Goal: Find specific page/section: Find specific page/section

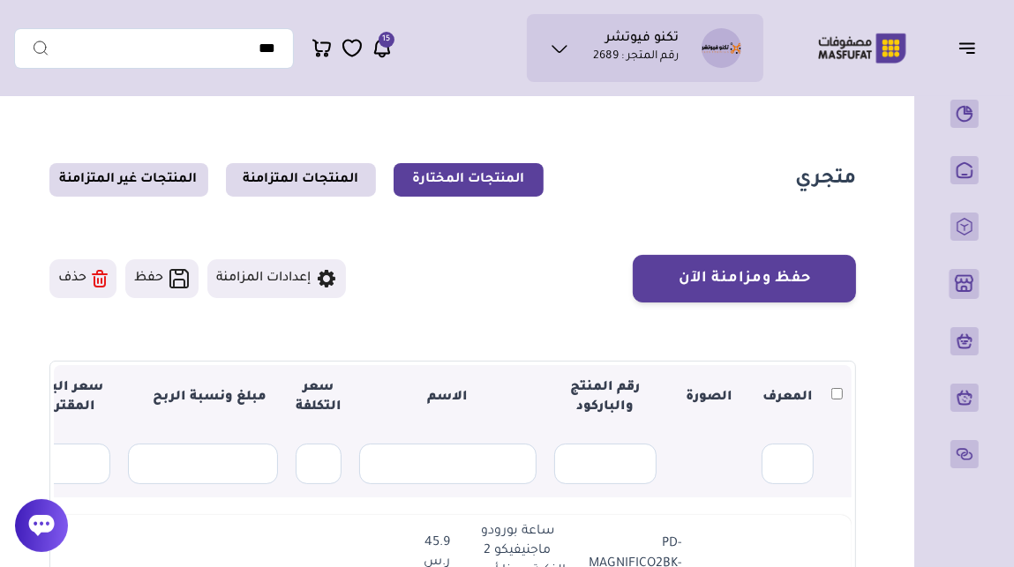
click at [33, 523] on icon at bounding box center [42, 525] width 26 height 21
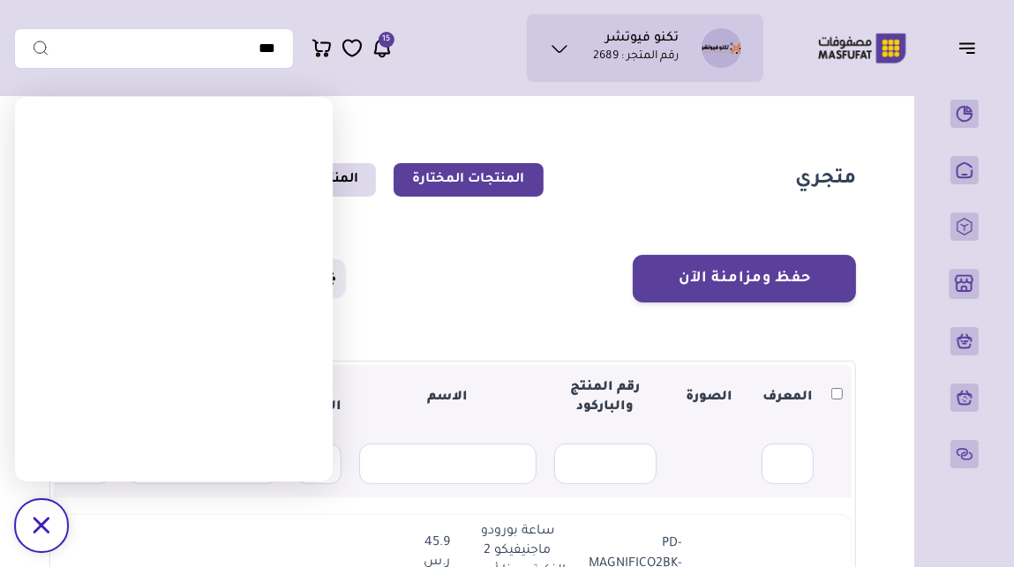
click at [33, 523] on icon "/svg>" at bounding box center [41, 525] width 17 height 17
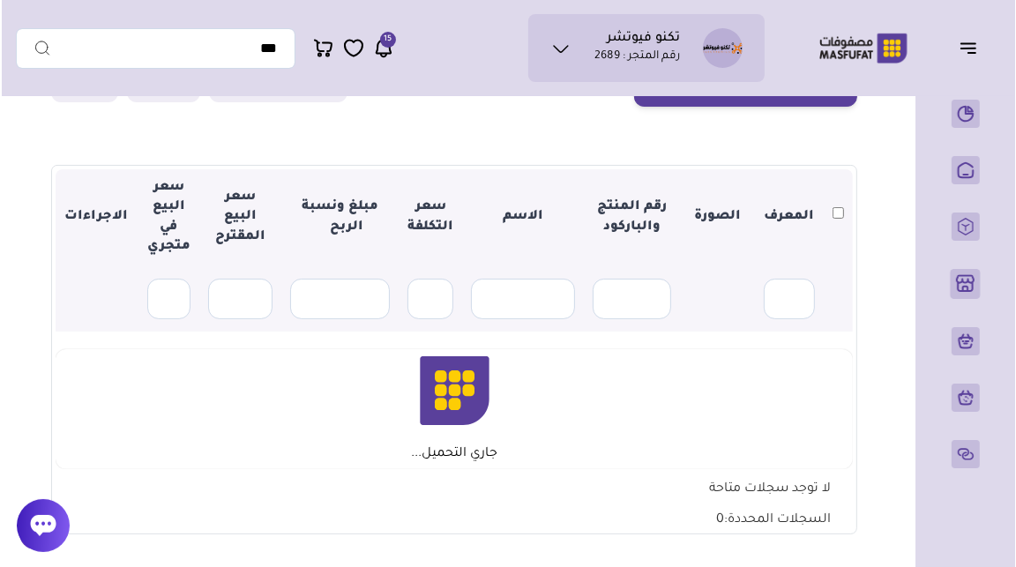
scroll to position [197, 0]
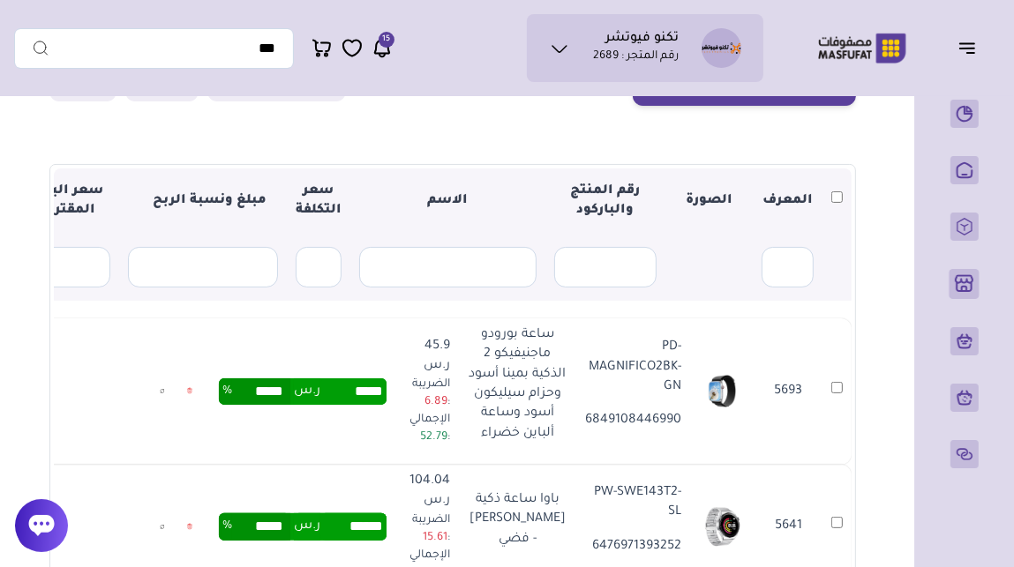
click at [165, 402] on icon at bounding box center [162, 391] width 5 height 22
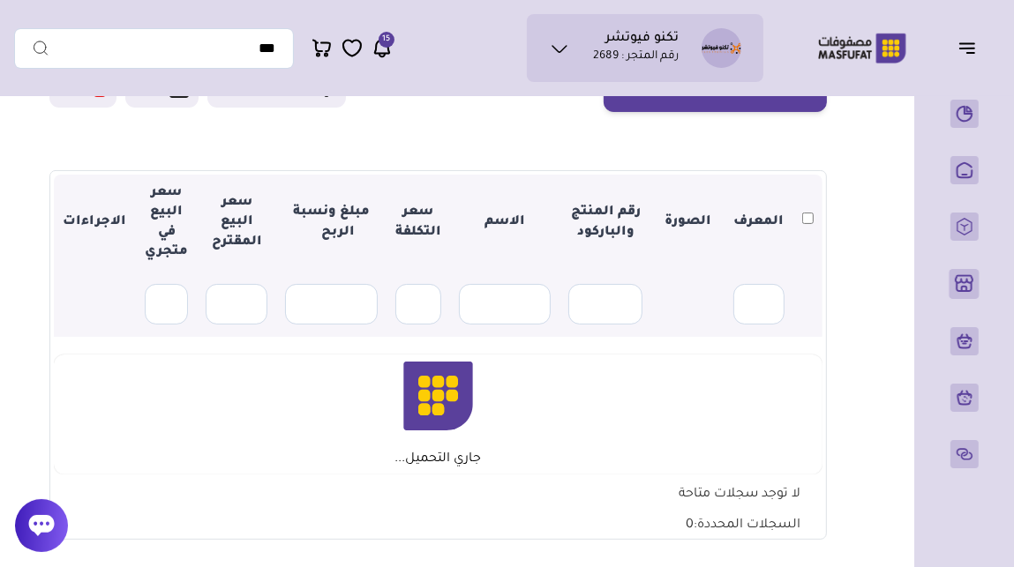
scroll to position [197, 0]
